Goal: Transaction & Acquisition: Purchase product/service

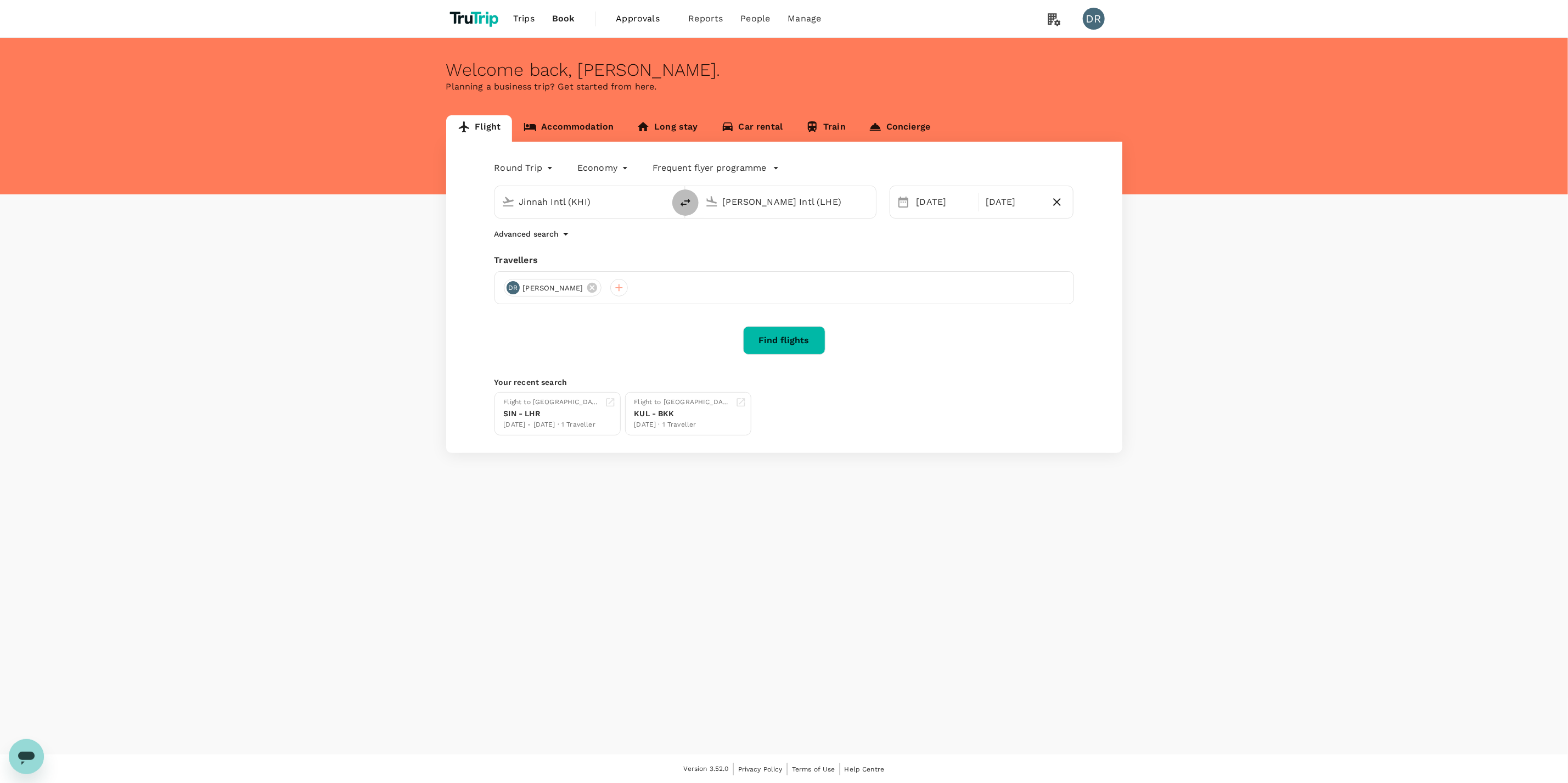
drag, startPoint x: 675, startPoint y: 202, endPoint x: 662, endPoint y: 198, distance: 13.6
click at [675, 202] on button "delete" at bounding box center [685, 202] width 27 height 27
type input "[PERSON_NAME] Intl (LHE)"
type input "Jinnah Intl (KHI)"
click at [586, 199] on input "[PERSON_NAME] Intl (LHE)" at bounding box center [584, 202] width 130 height 17
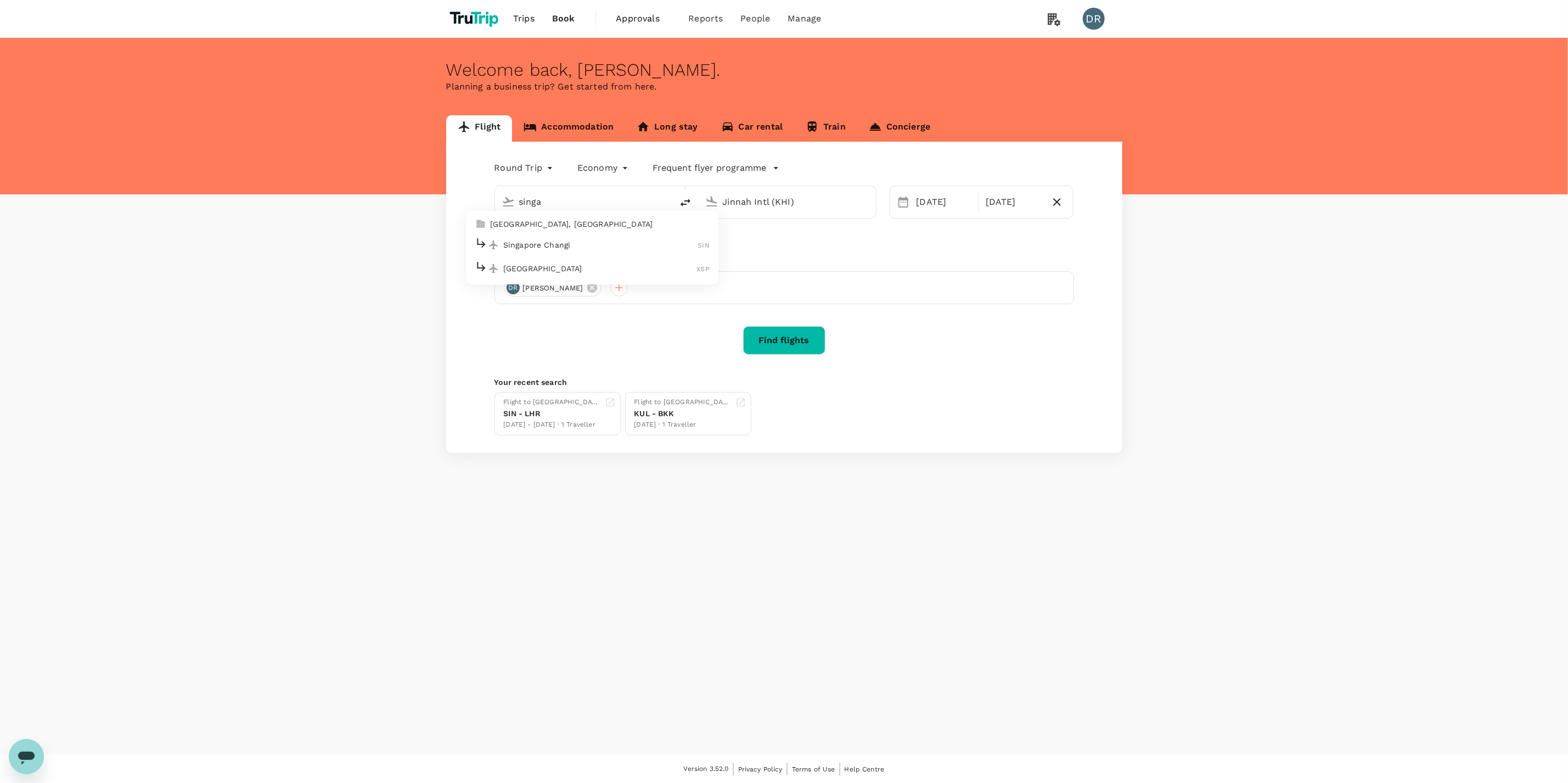
click at [568, 243] on p "Singapore Changi" at bounding box center [601, 245] width 195 height 11
type input "Singapore Changi (SIN)"
click at [752, 198] on input "Jinnah Intl (KHI)" at bounding box center [788, 202] width 130 height 17
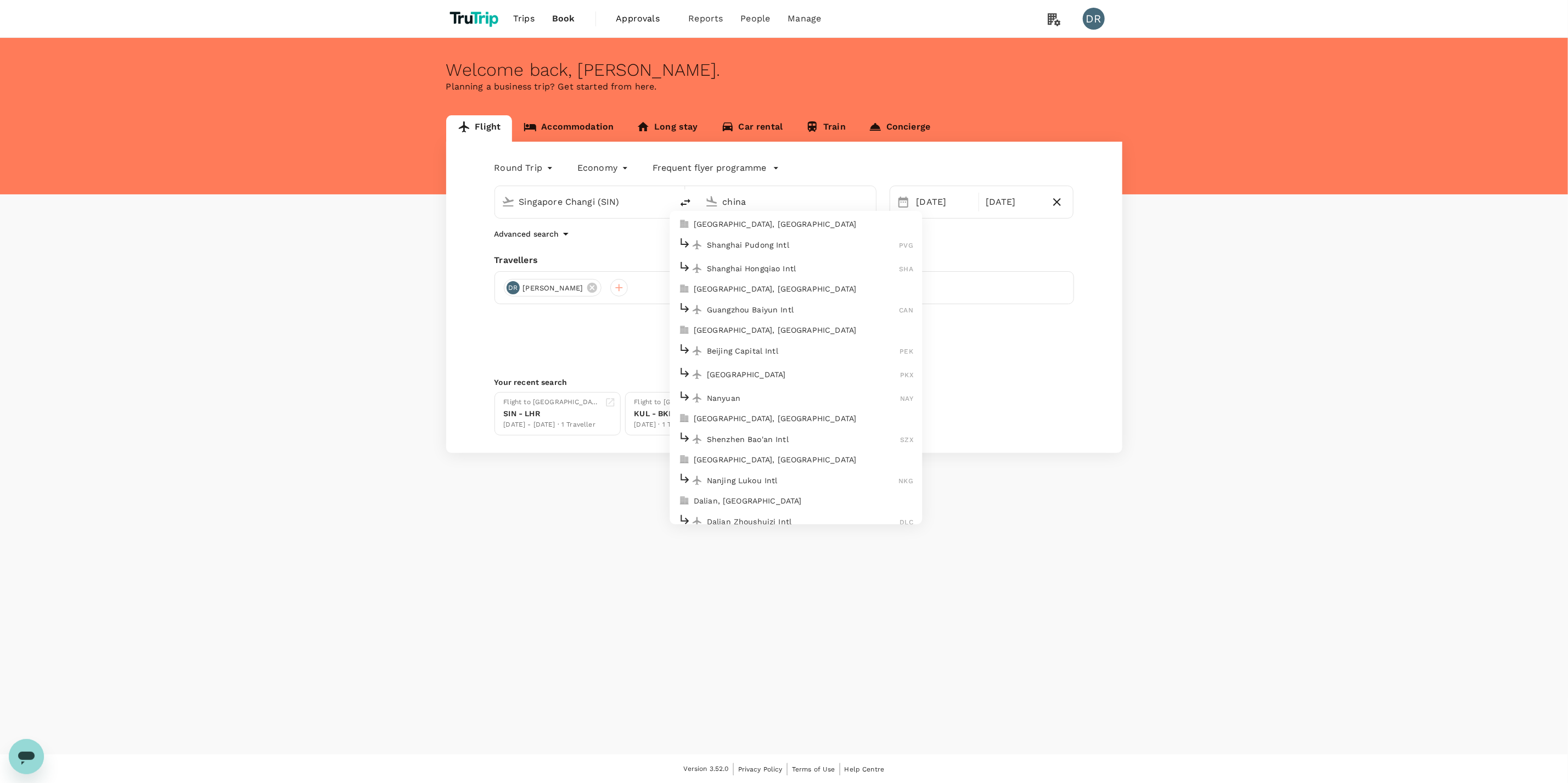
click at [798, 253] on div "Shanghai Pudong Intl PVG" at bounding box center [795, 245] width 235 height 17
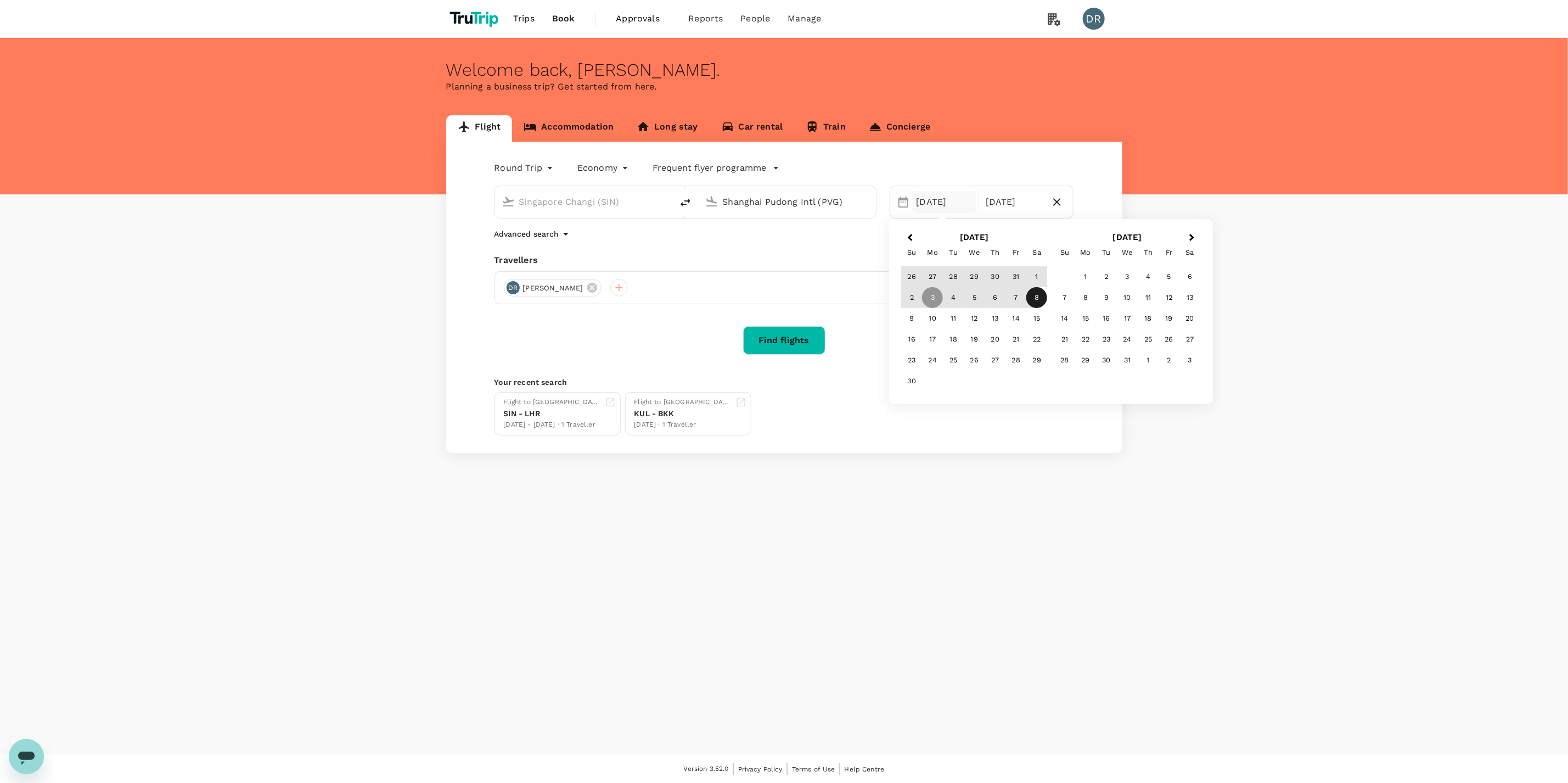
type input "Shanghai Pudong Intl (PVG)"
click at [779, 335] on button "Find flights" at bounding box center [784, 340] width 83 height 29
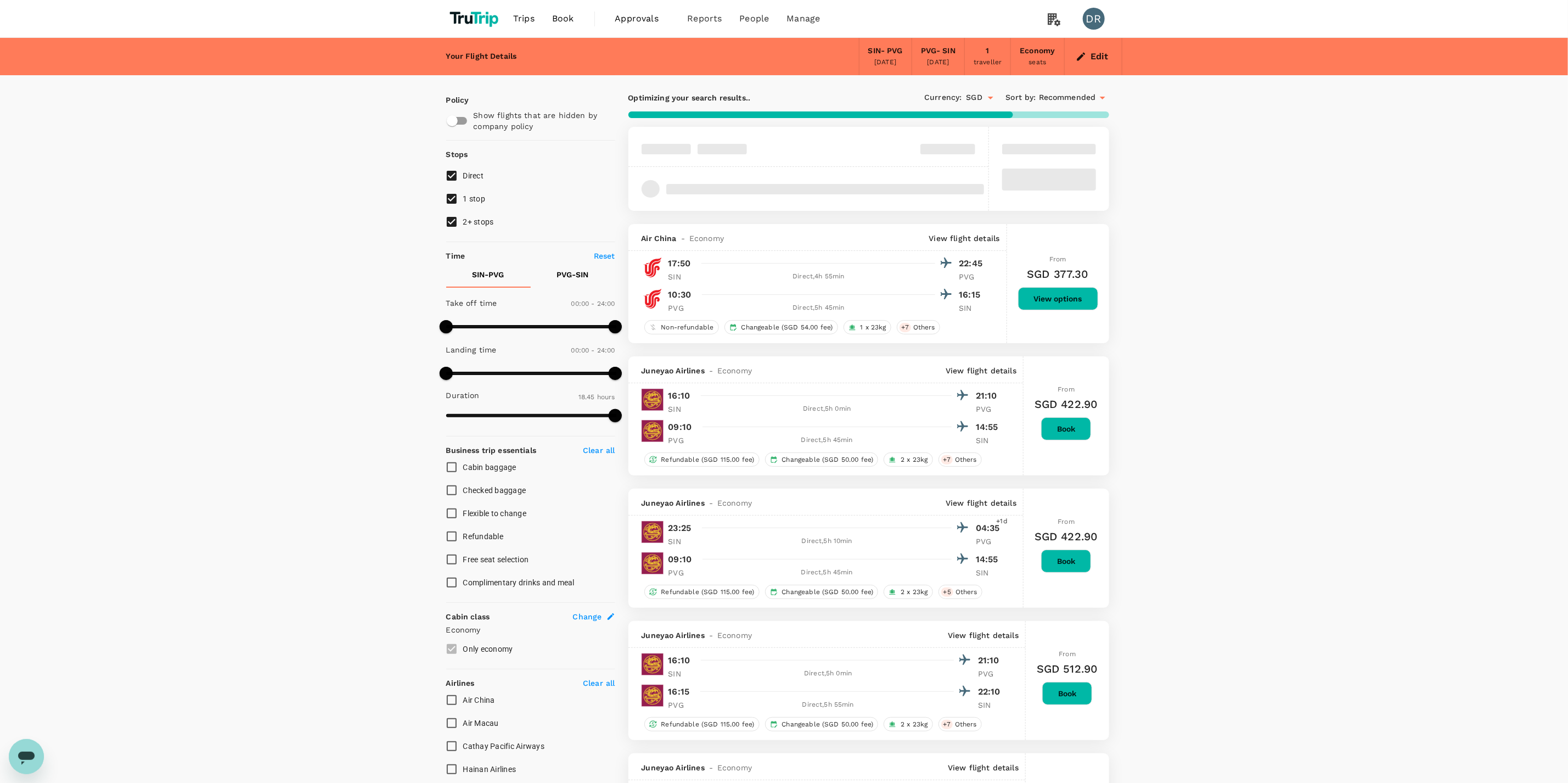
type input "1145"
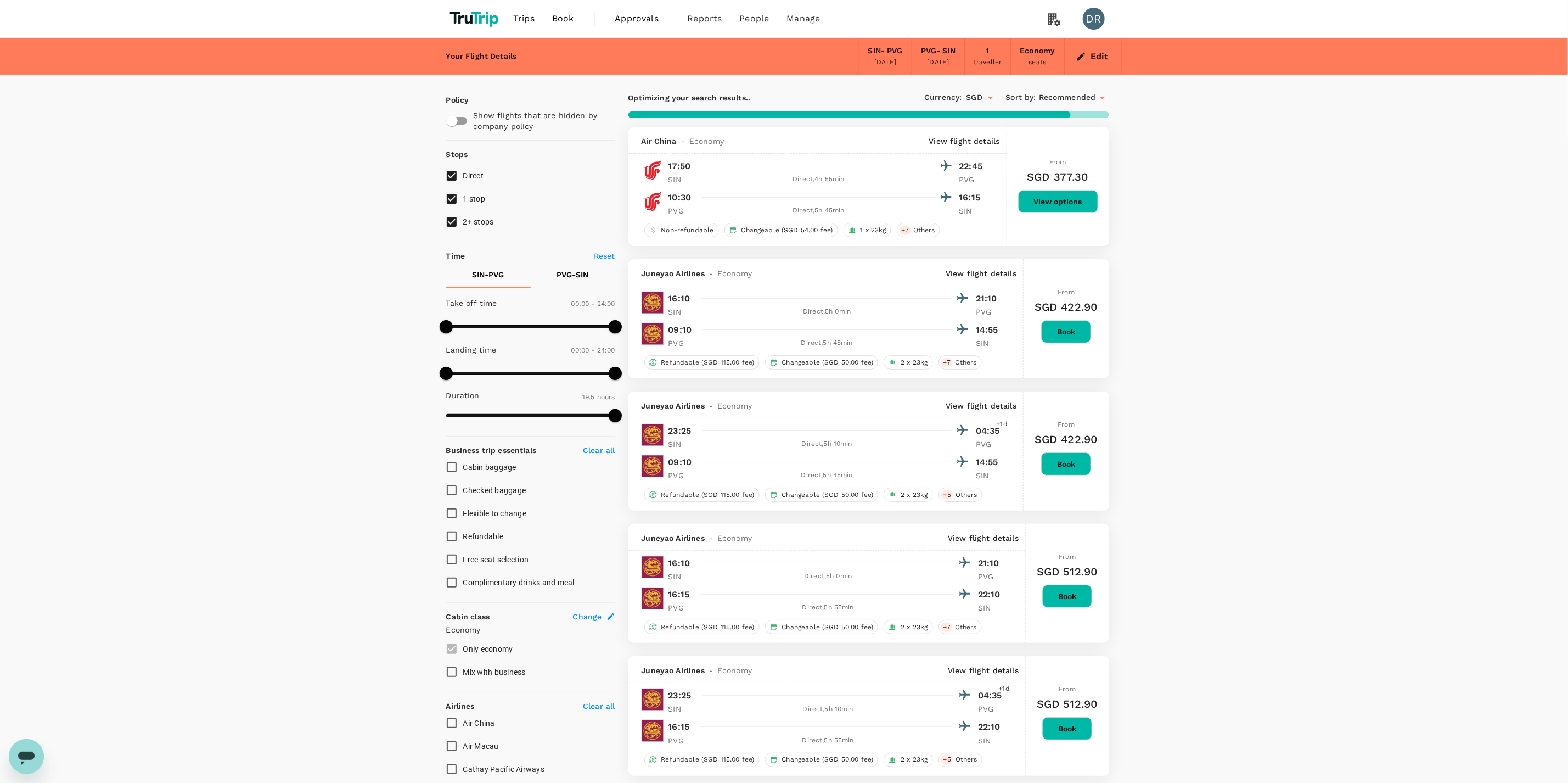
click at [1058, 204] on button "View options" at bounding box center [1058, 201] width 80 height 23
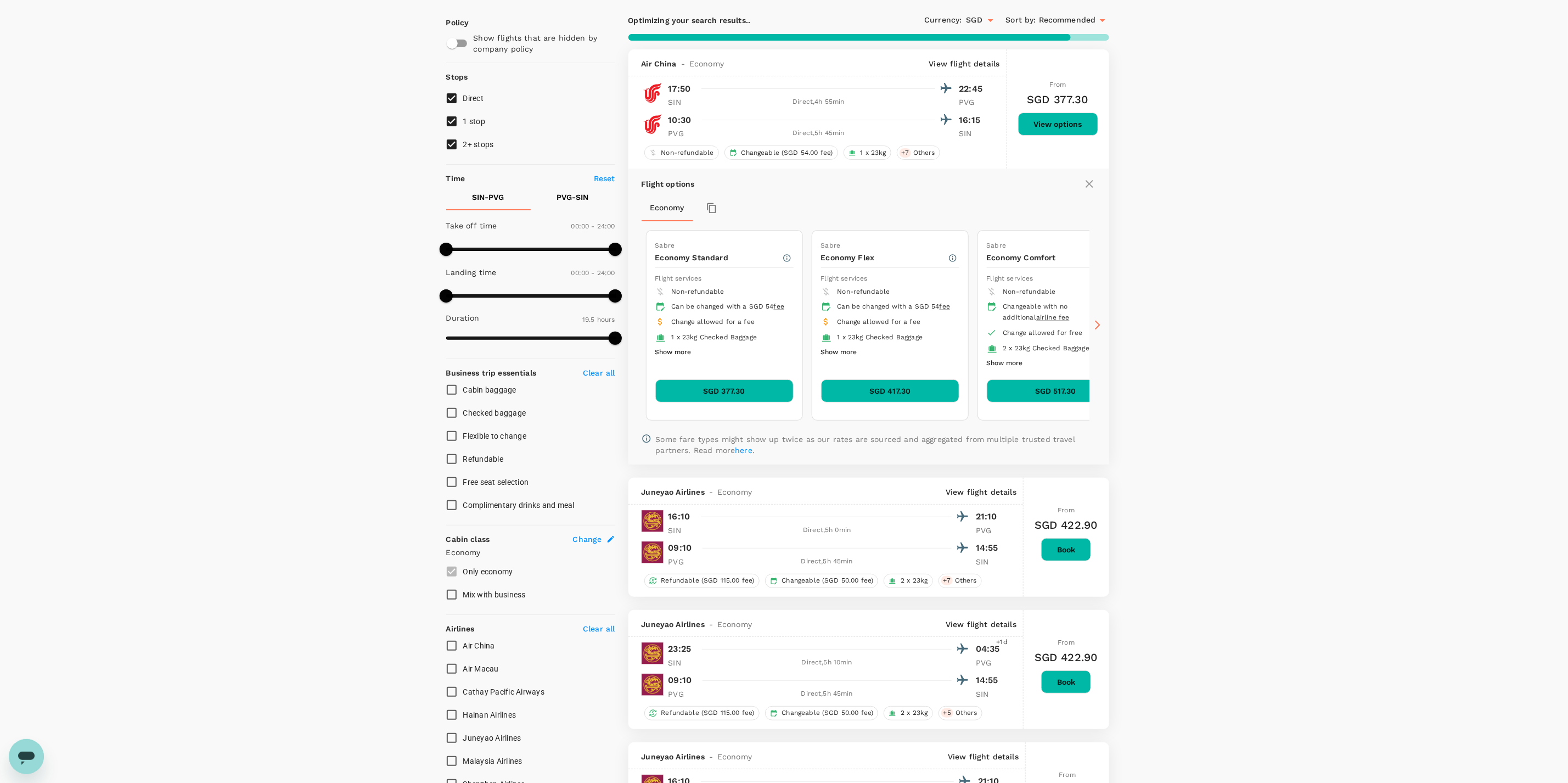
scroll to position [127, 0]
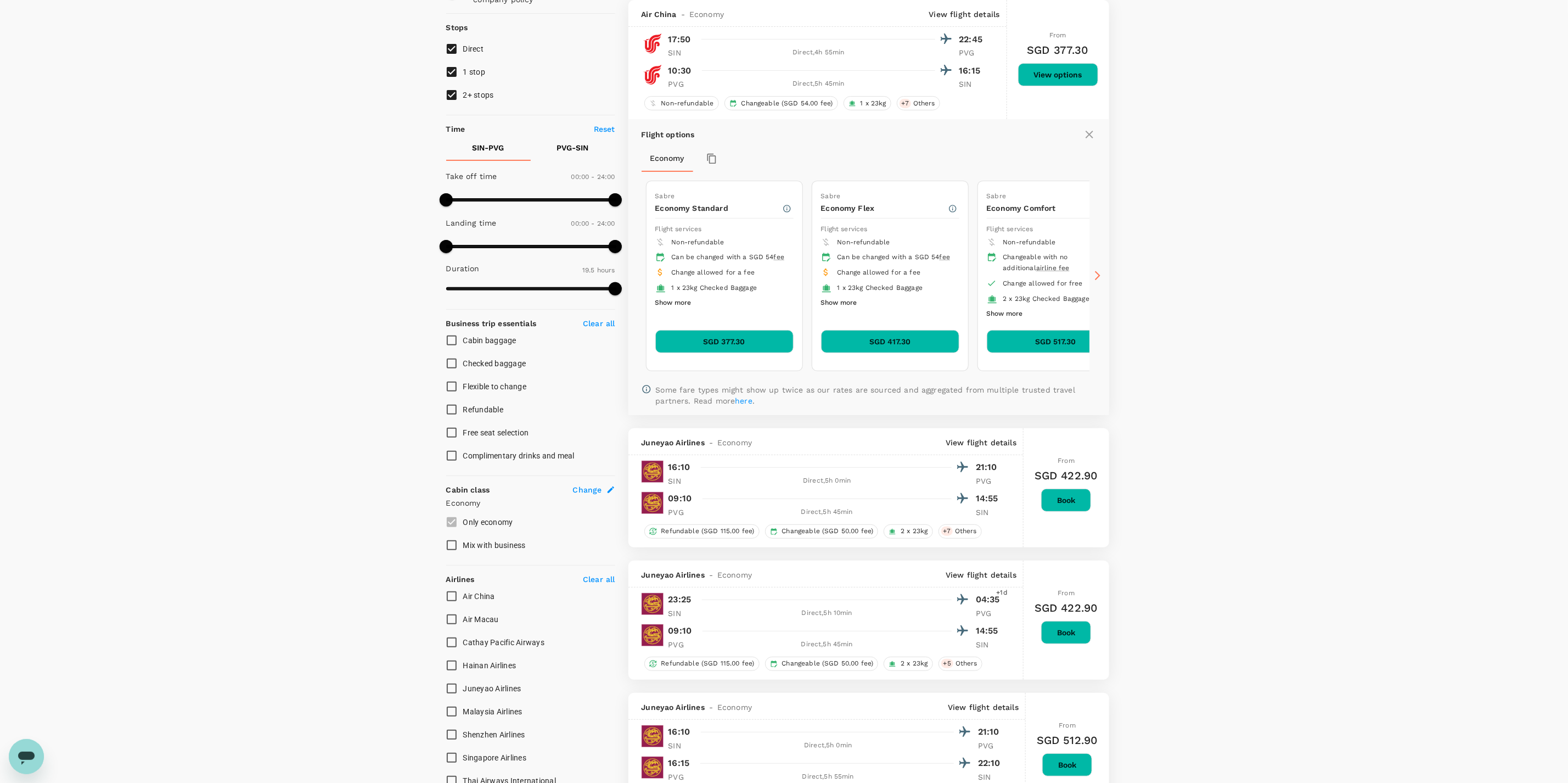
click at [709, 338] on button "SGD 377.30" at bounding box center [724, 341] width 138 height 23
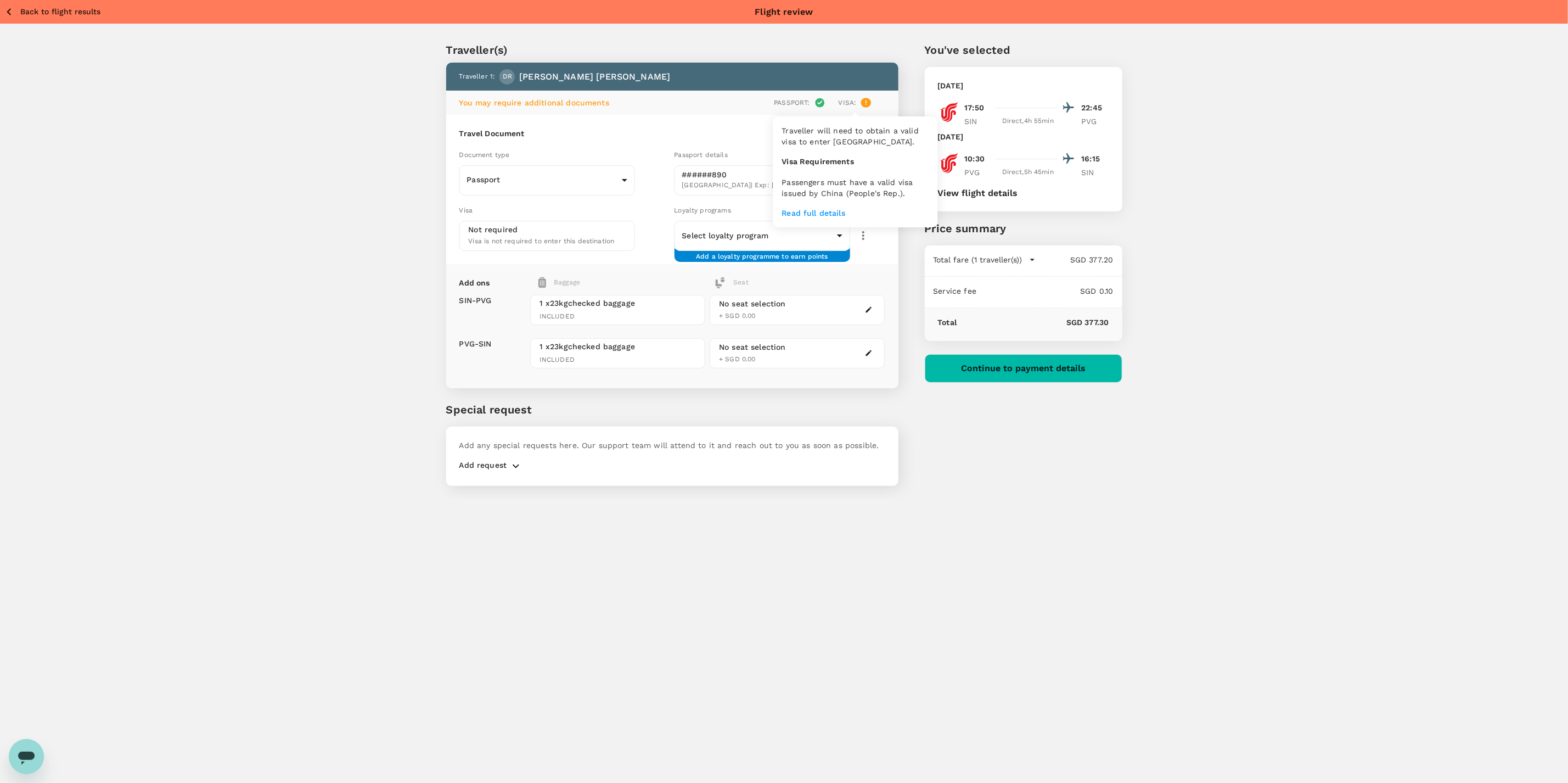
click at [830, 207] on p "Read full details" at bounding box center [856, 213] width 147 height 11
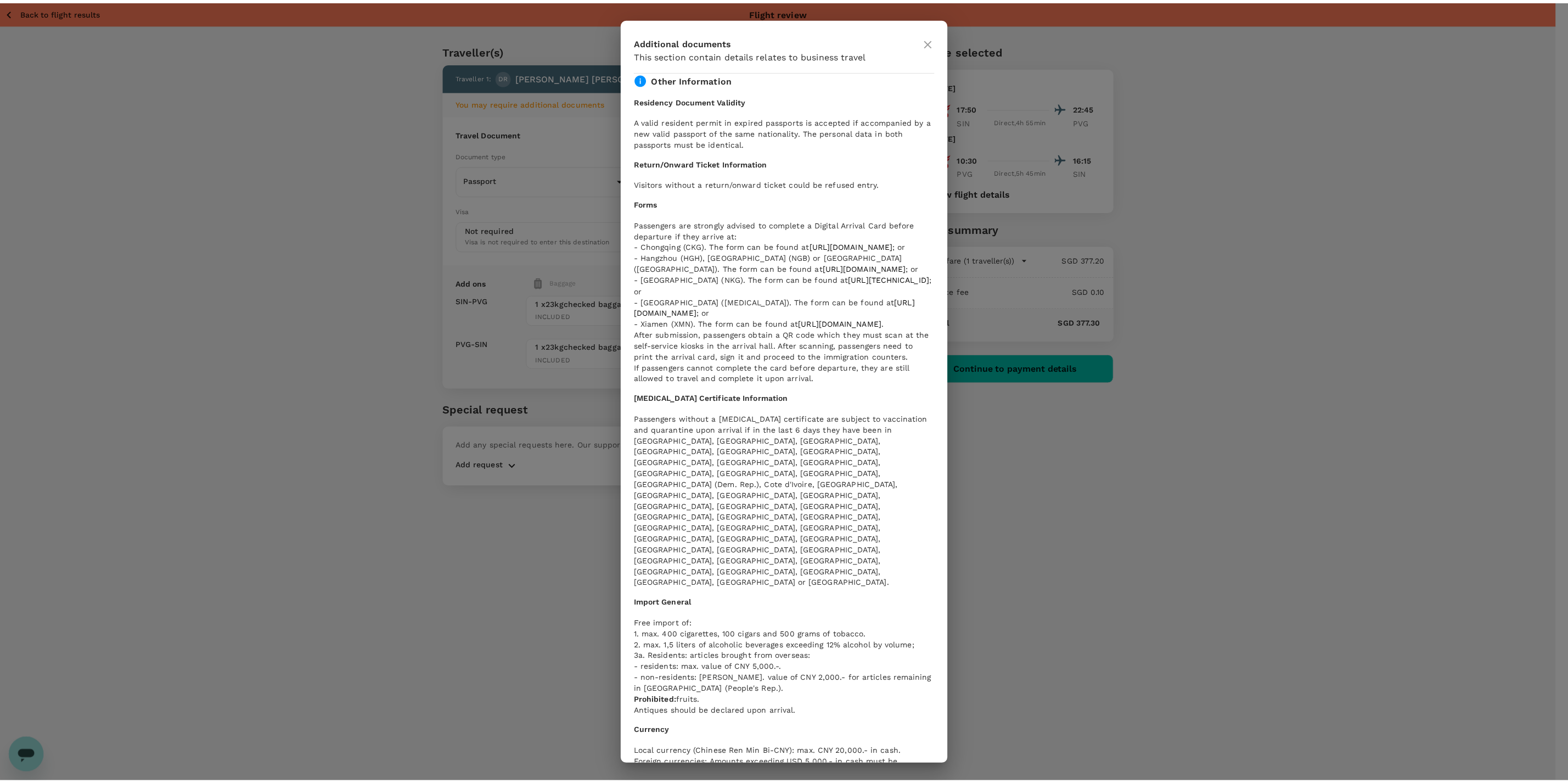
scroll to position [1782, 0]
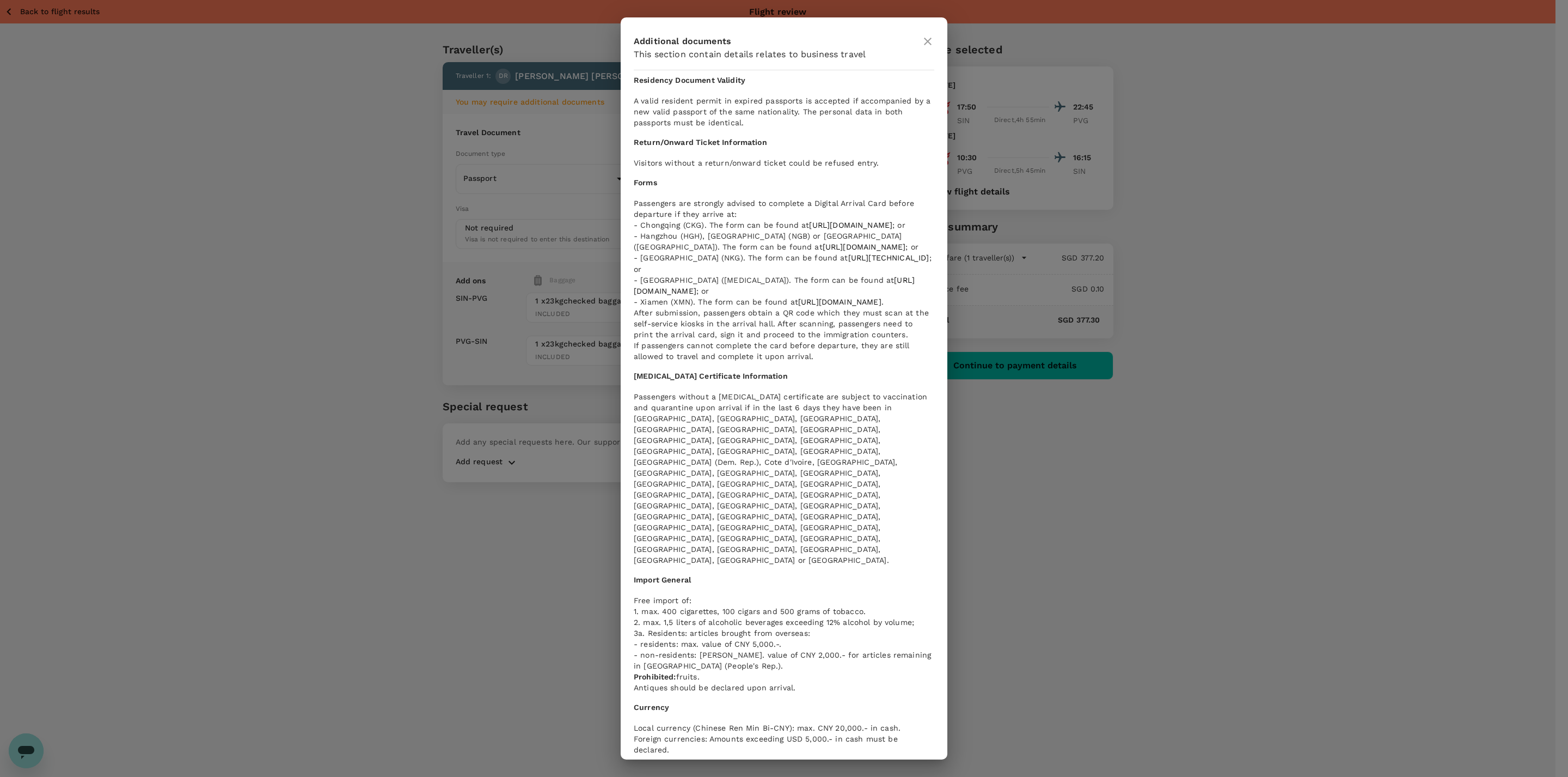
click at [470, 620] on div "Additional documents This section contain details relates to business travel Pa…" at bounding box center [784, 388] width 1568 height 777
